Goal: Transaction & Acquisition: Purchase product/service

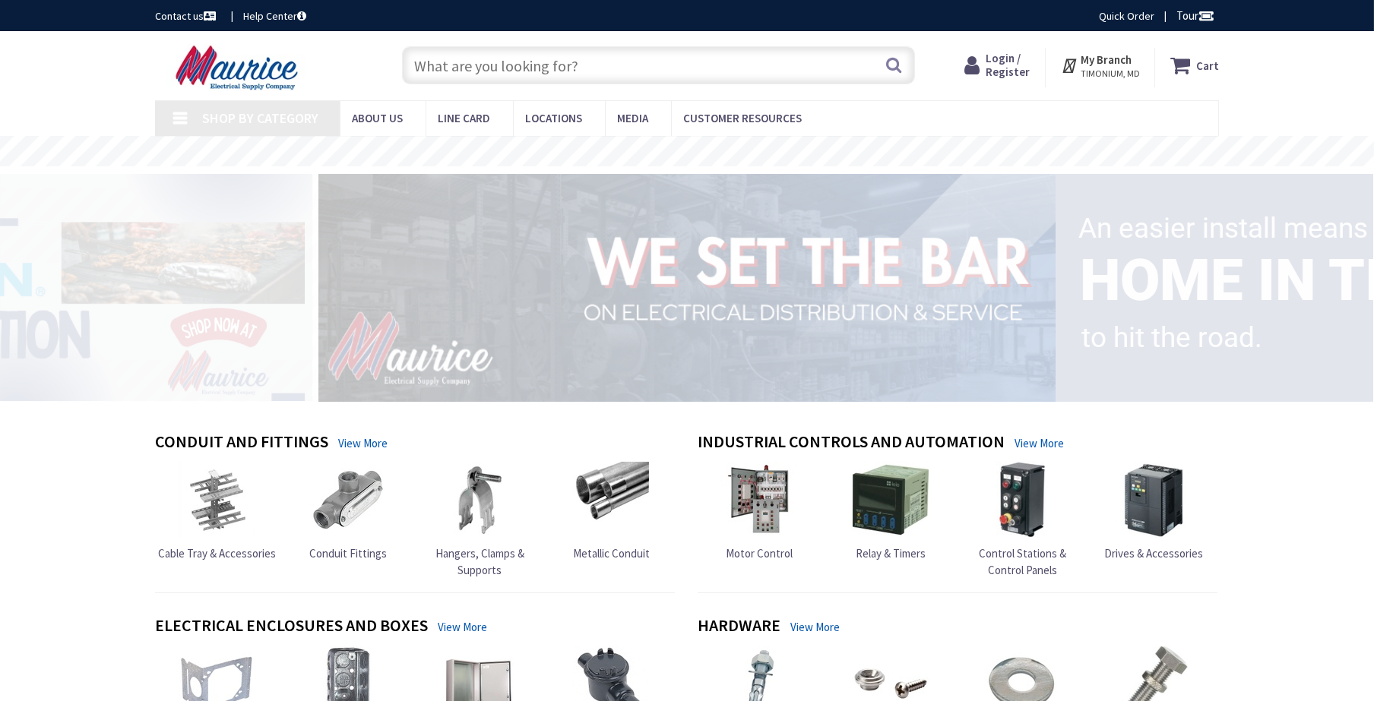
type input "[GEOGRAPHIC_DATA], [GEOGRAPHIC_DATA]"
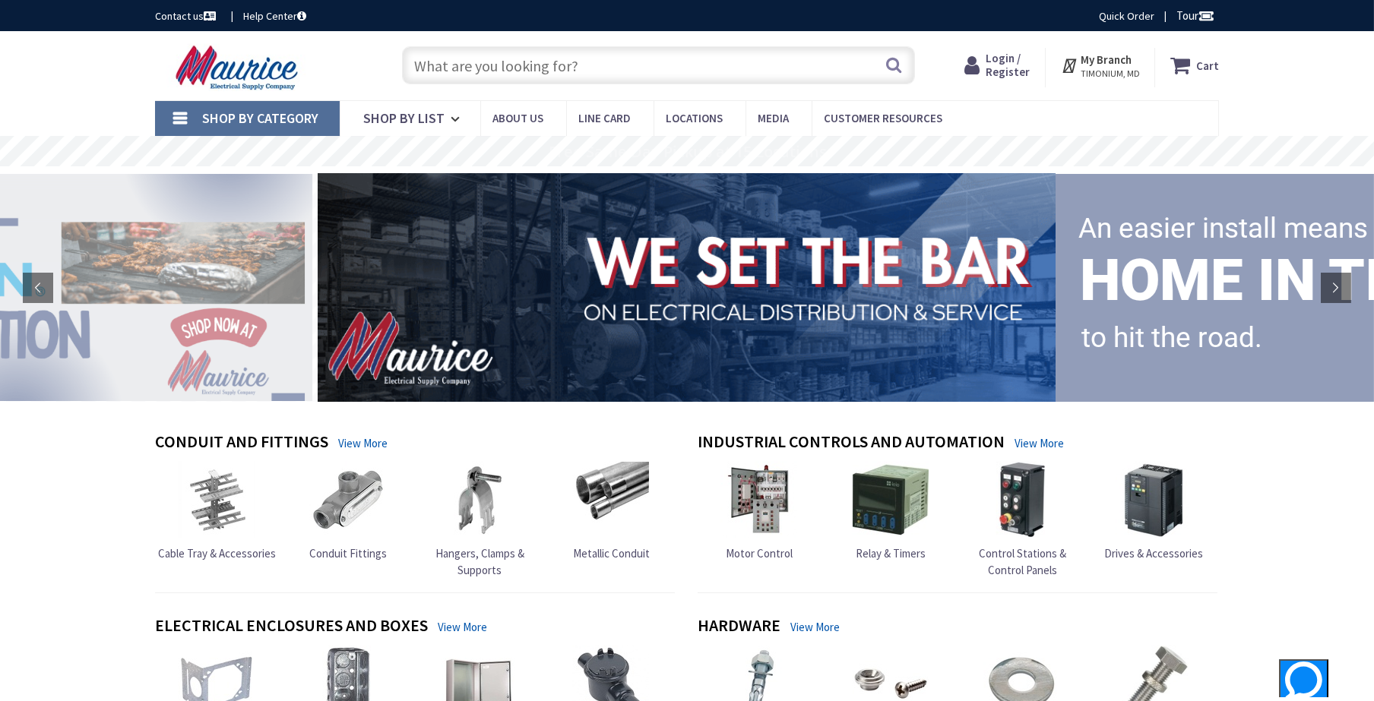
click at [1005, 58] on span "Login / Register" at bounding box center [1008, 65] width 44 height 28
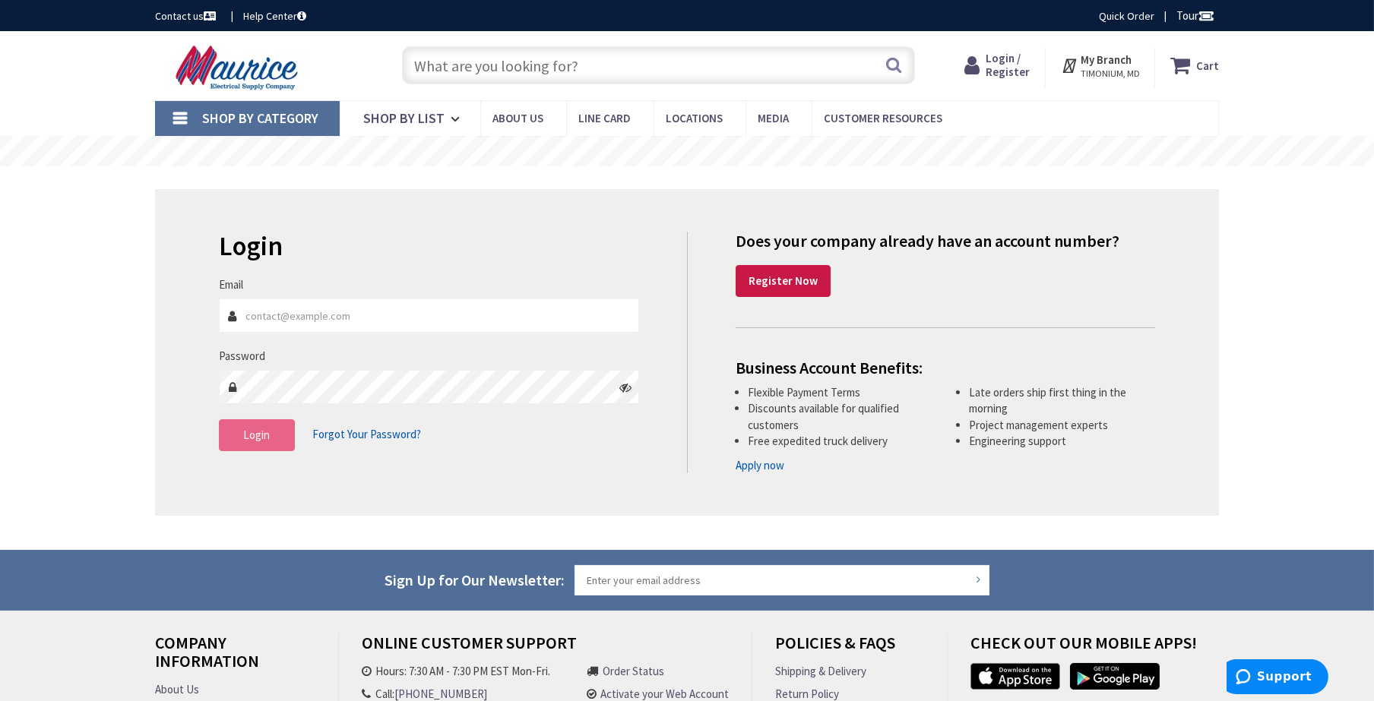
type input "[PERSON_NAME][EMAIL_ADDRESS][DOMAIN_NAME]"
click at [265, 431] on span "Login" at bounding box center [257, 435] width 27 height 14
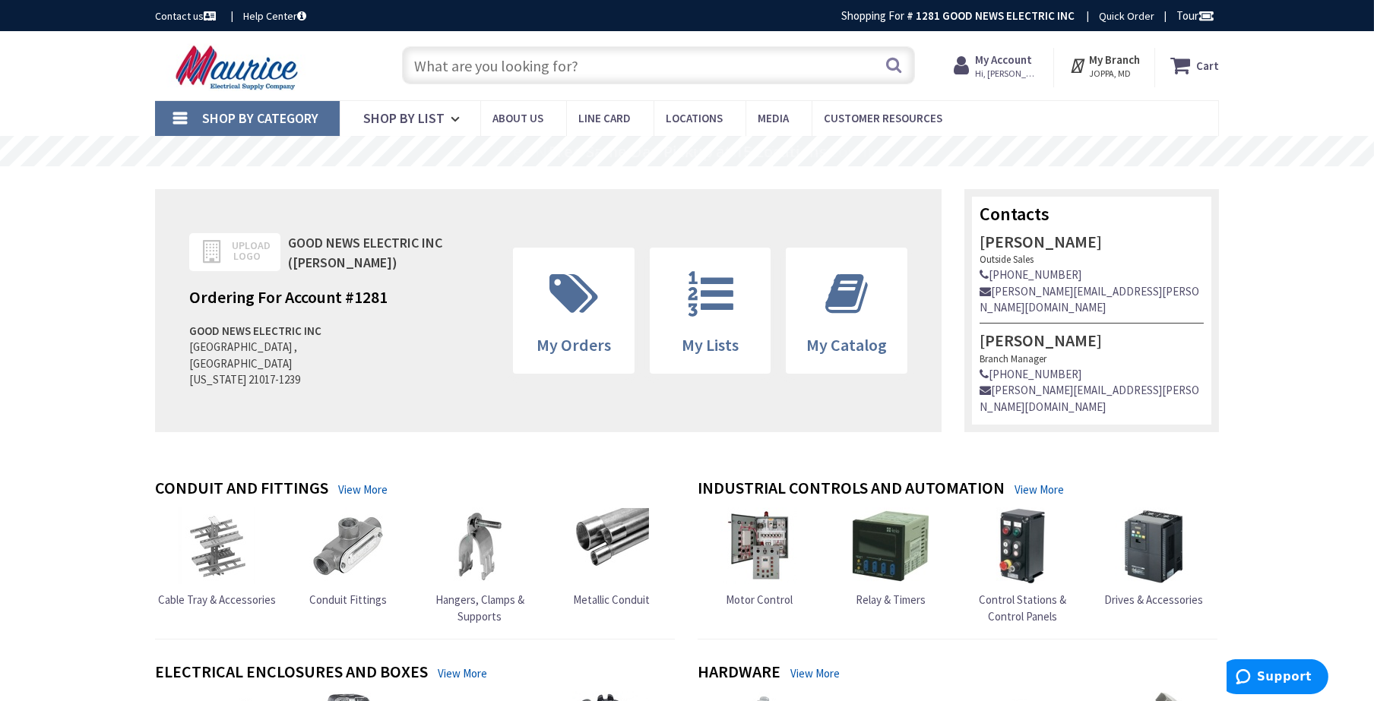
click at [498, 71] on input "text" at bounding box center [658, 65] width 513 height 38
click at [458, 59] on input "text" at bounding box center [658, 65] width 513 height 38
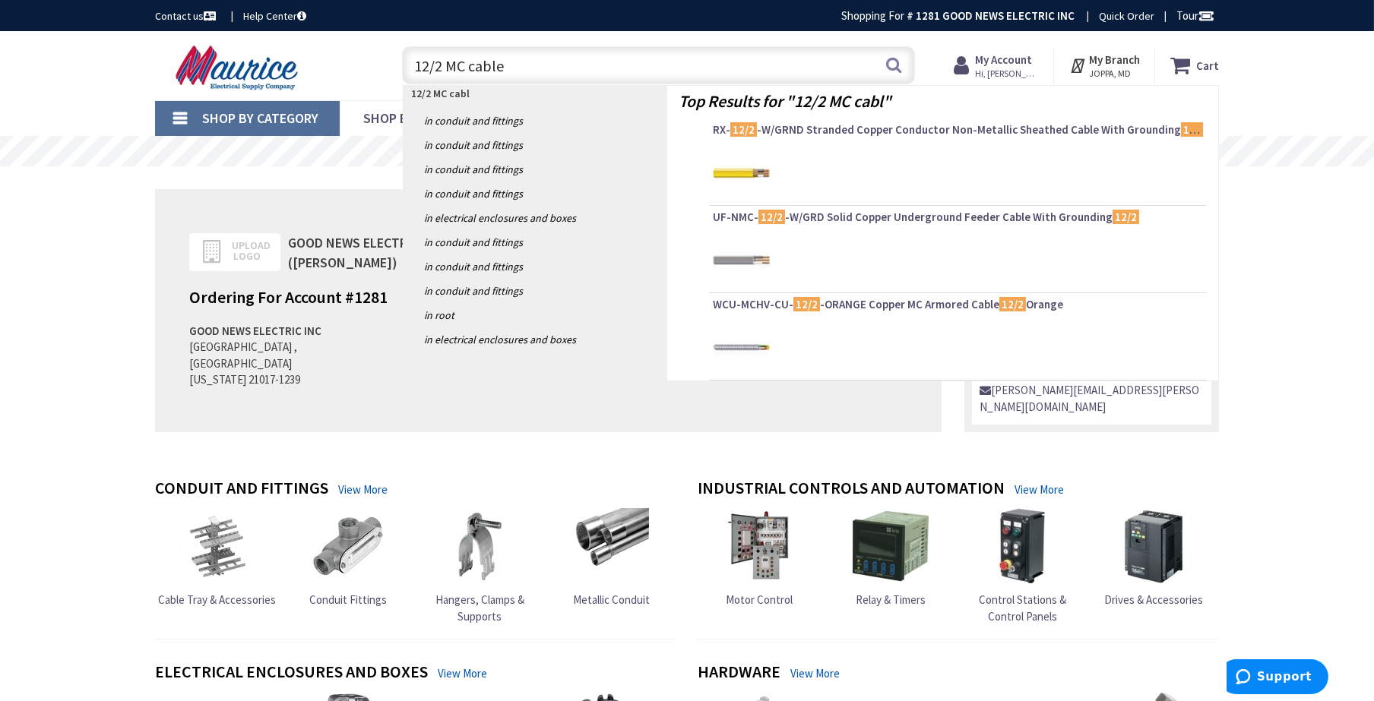
type input "12/2 MC cable"
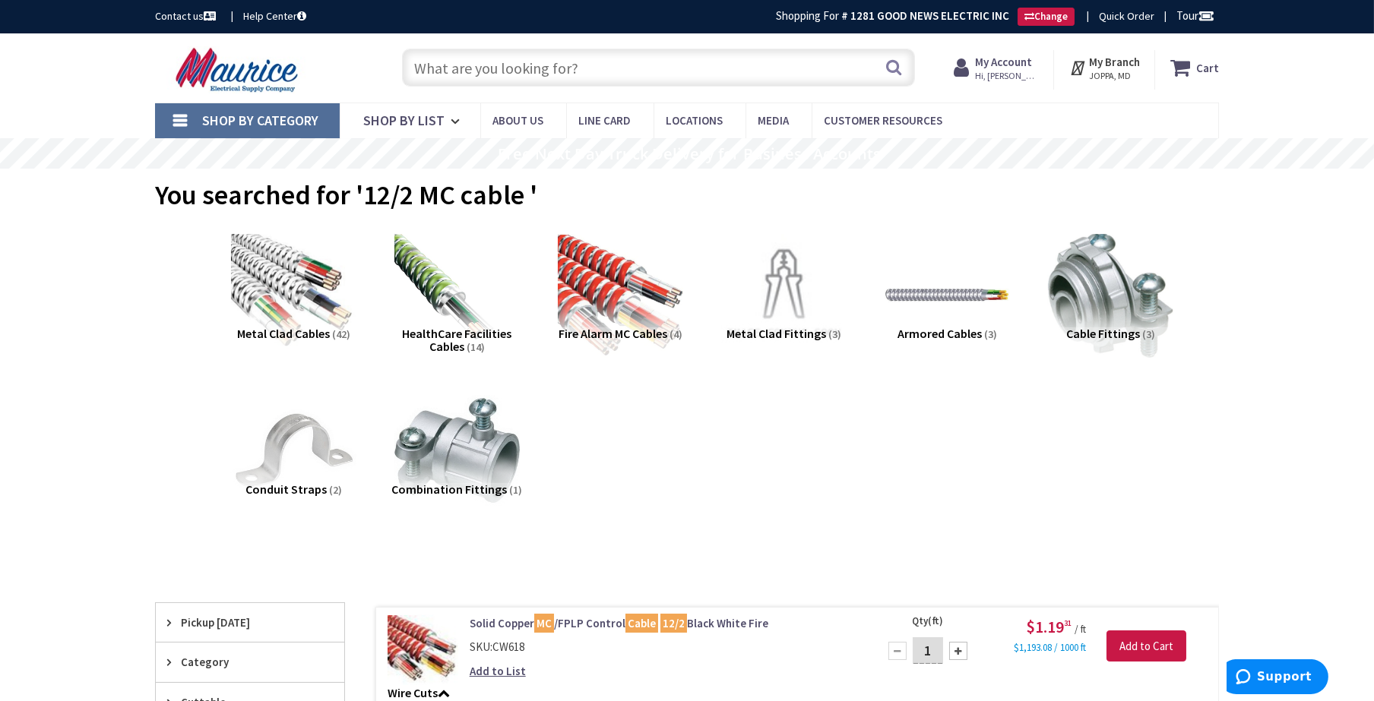
click at [451, 67] on input "text" at bounding box center [658, 68] width 513 height 38
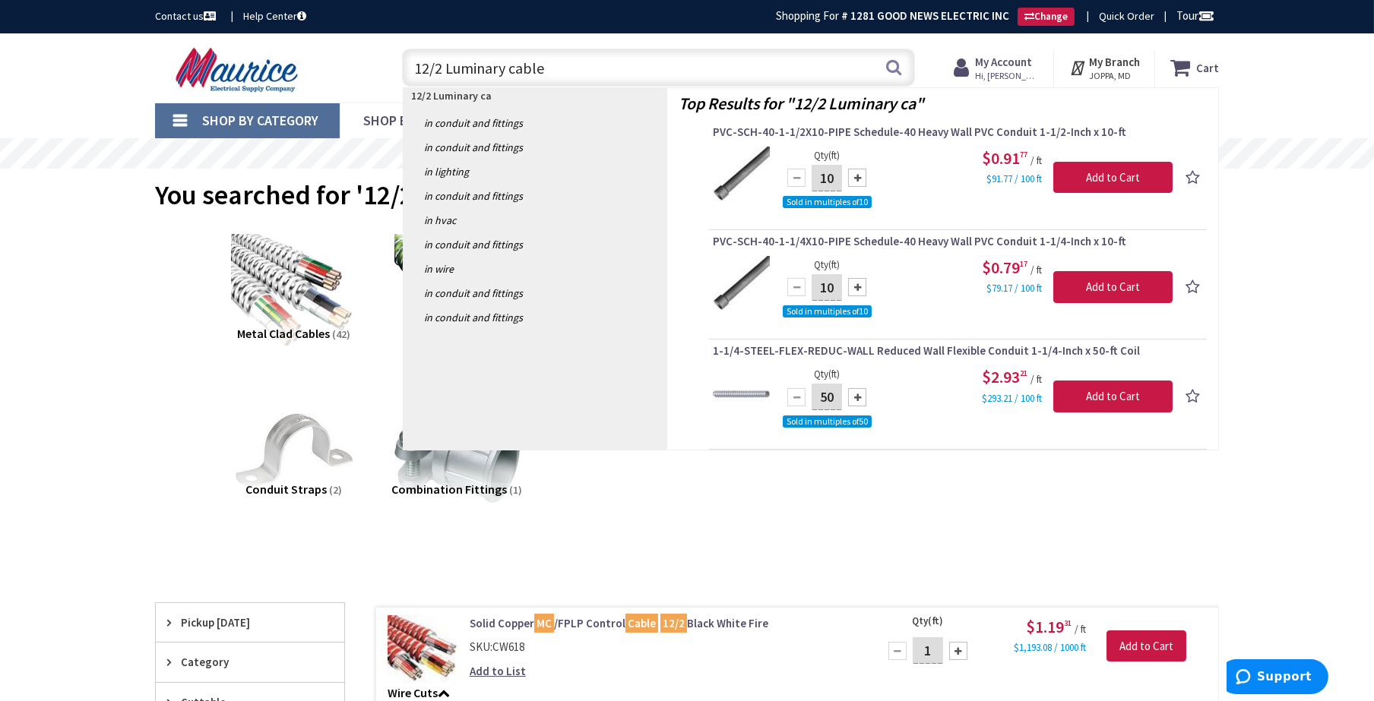
type input "12/2 Luminary cable"
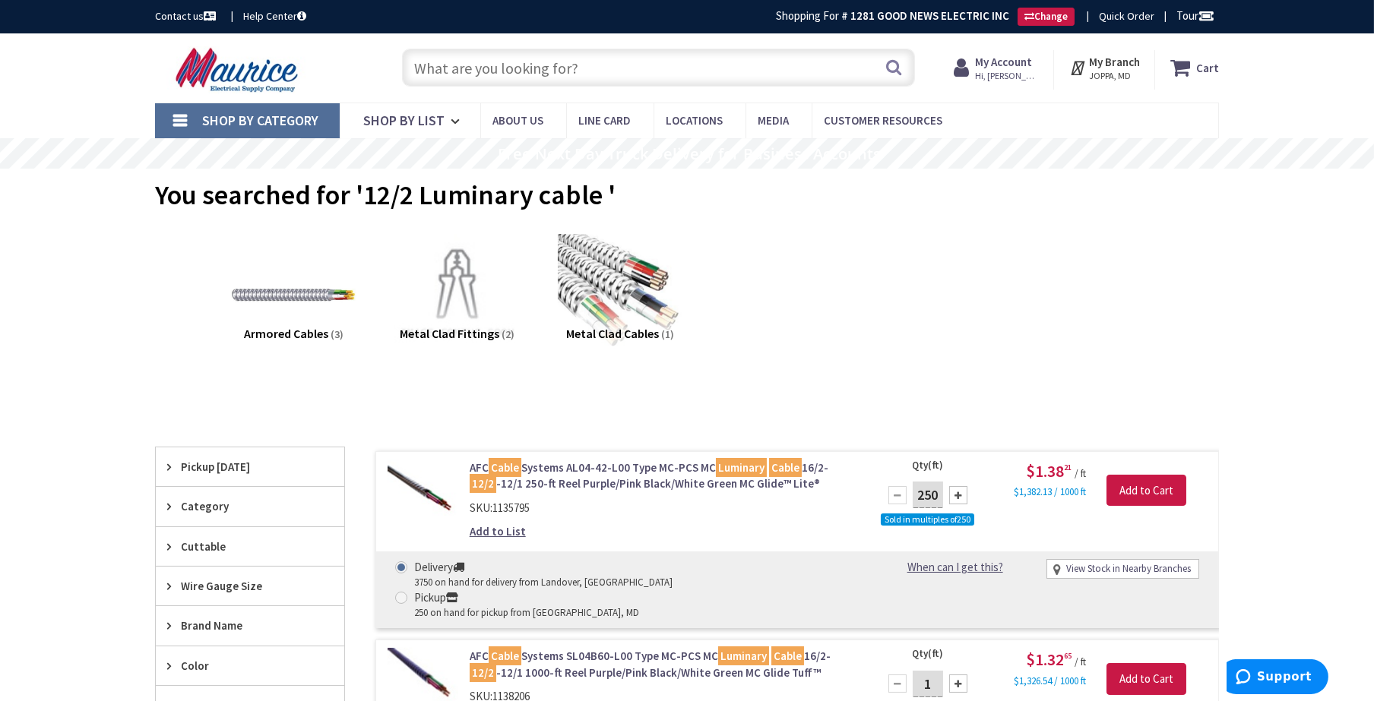
click at [498, 77] on input "text" at bounding box center [658, 68] width 513 height 38
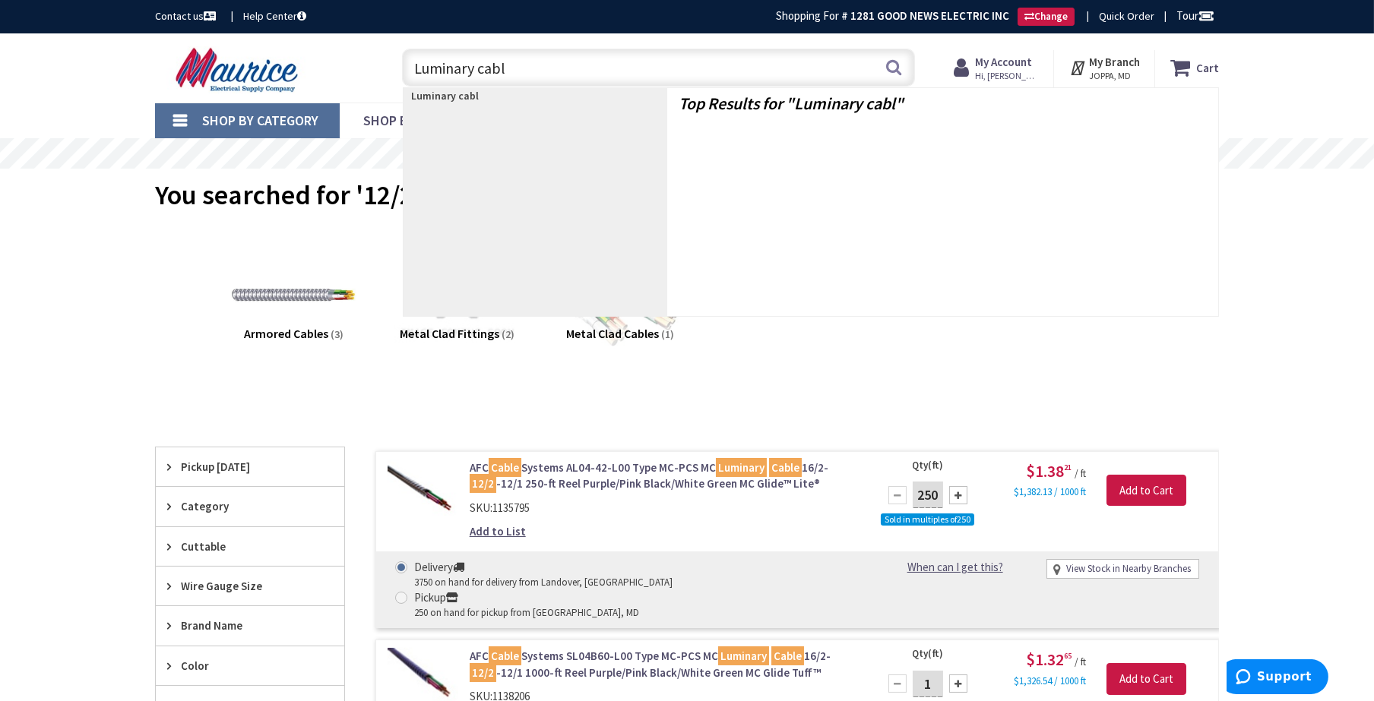
type input "Luminary cable"
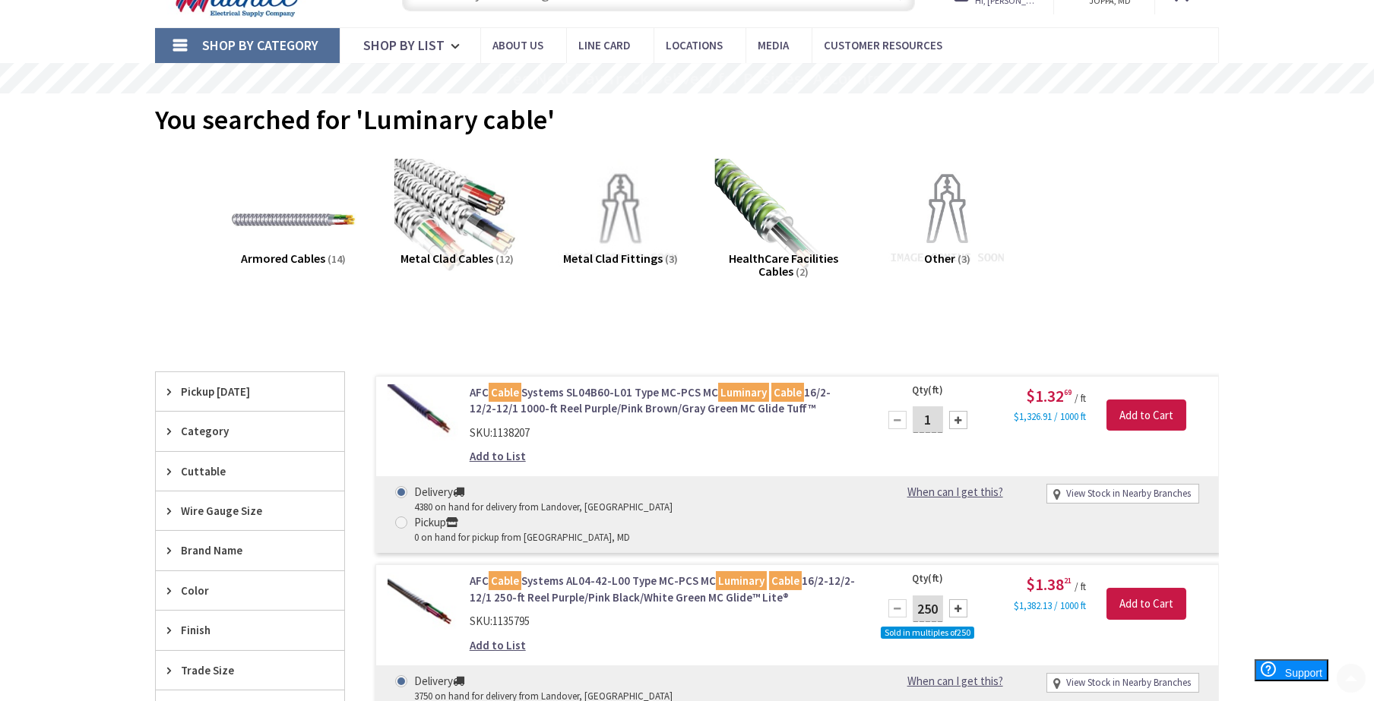
scroll to position [379, 0]
